Goal: Find contact information: Find contact information

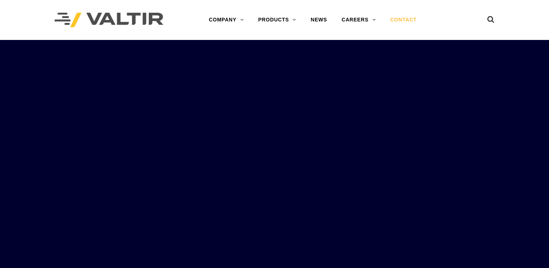
click at [403, 20] on link "CONTACT" at bounding box center [403, 20] width 41 height 15
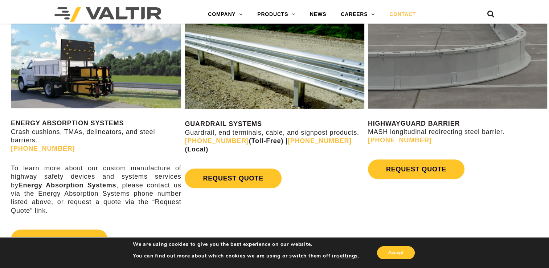
scroll to position [386, 0]
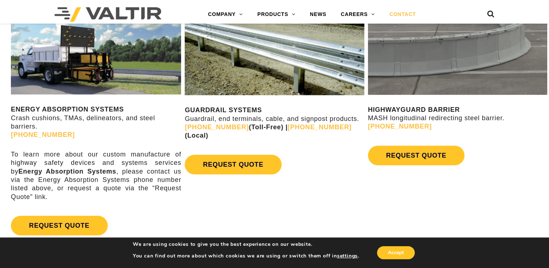
click at [398, 14] on link "CONTACT" at bounding box center [402, 14] width 41 height 15
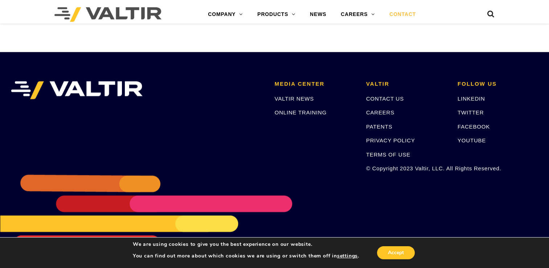
scroll to position [1018, 0]
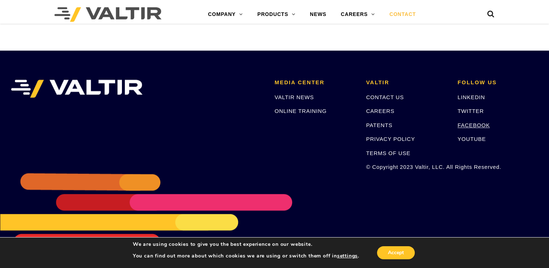
click at [476, 122] on link "FACEBOOK" at bounding box center [474, 125] width 32 height 6
